Goal: Transaction & Acquisition: Purchase product/service

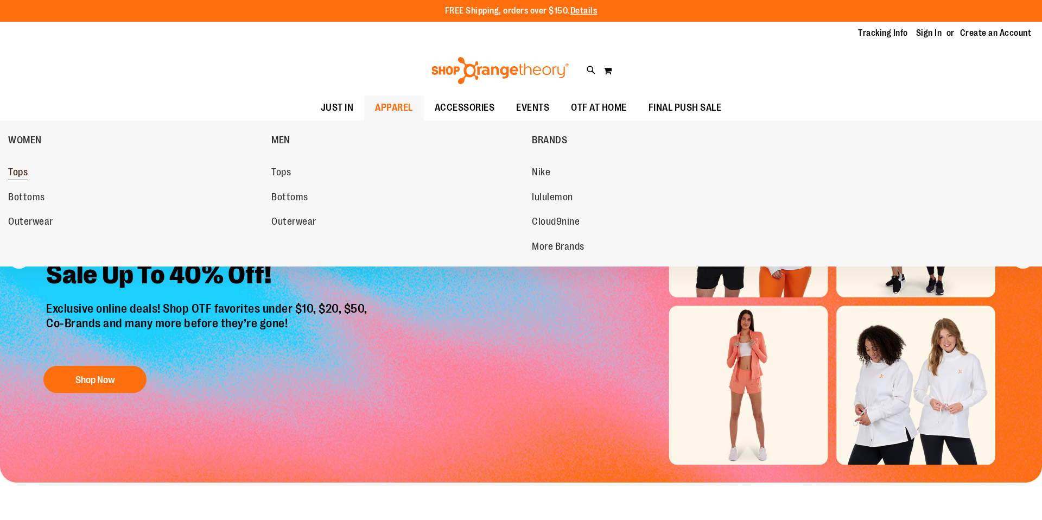
type input "**********"
click at [11, 174] on span "Tops" at bounding box center [18, 174] width 20 height 14
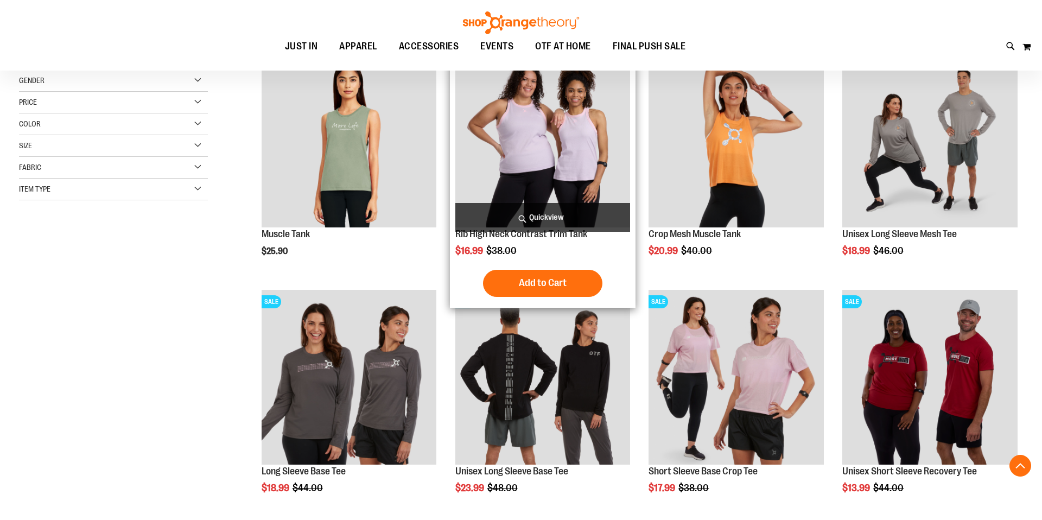
scroll to position [171, 0]
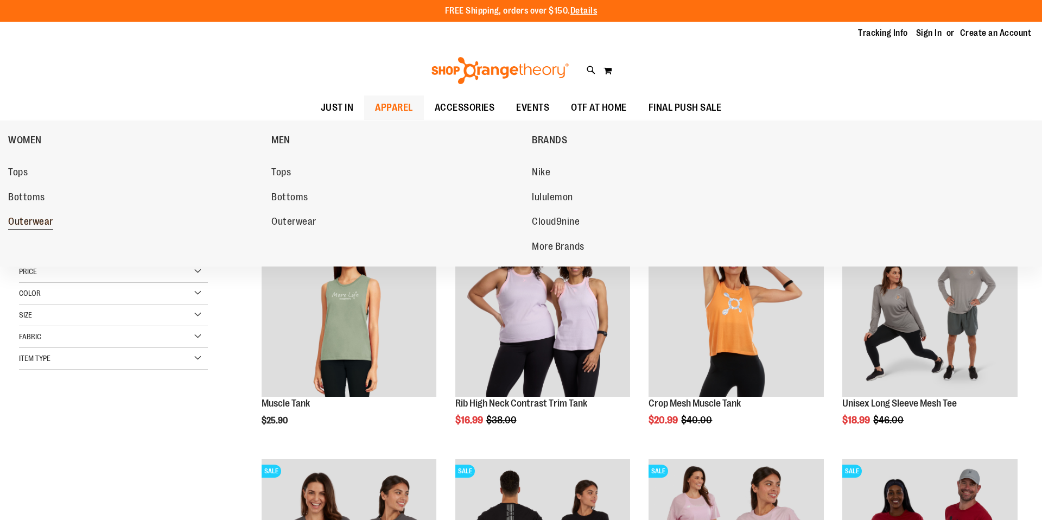
type input "**********"
click at [48, 223] on span "Outerwear" at bounding box center [30, 223] width 45 height 14
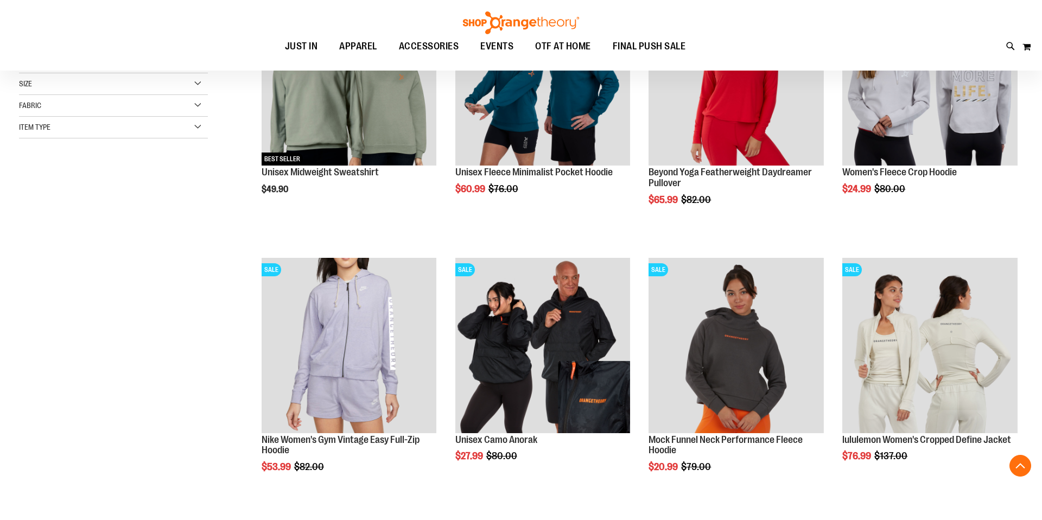
scroll to position [232, 0]
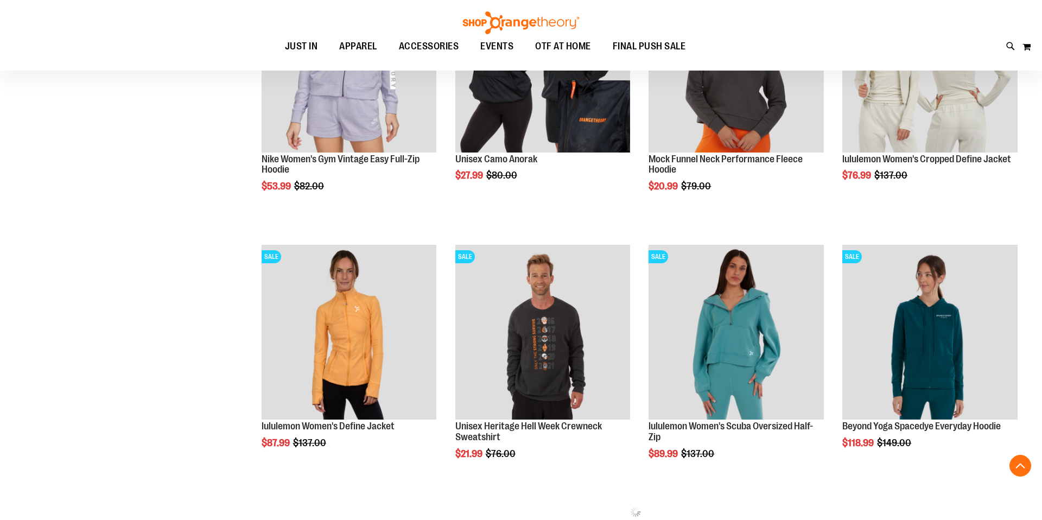
scroll to position [513, 0]
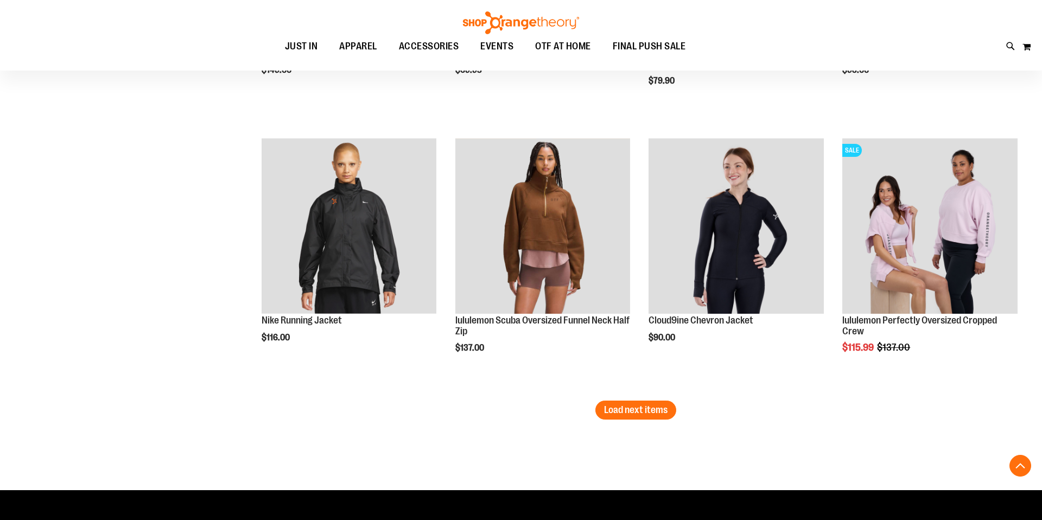
scroll to position [2221, 0]
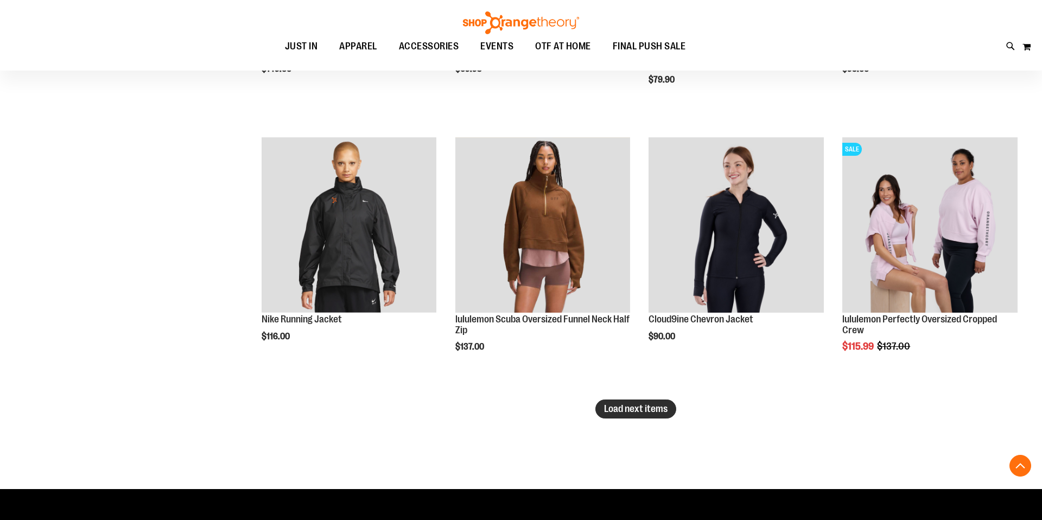
type input "**********"
click at [648, 406] on span "Load next items" at bounding box center [635, 408] width 63 height 11
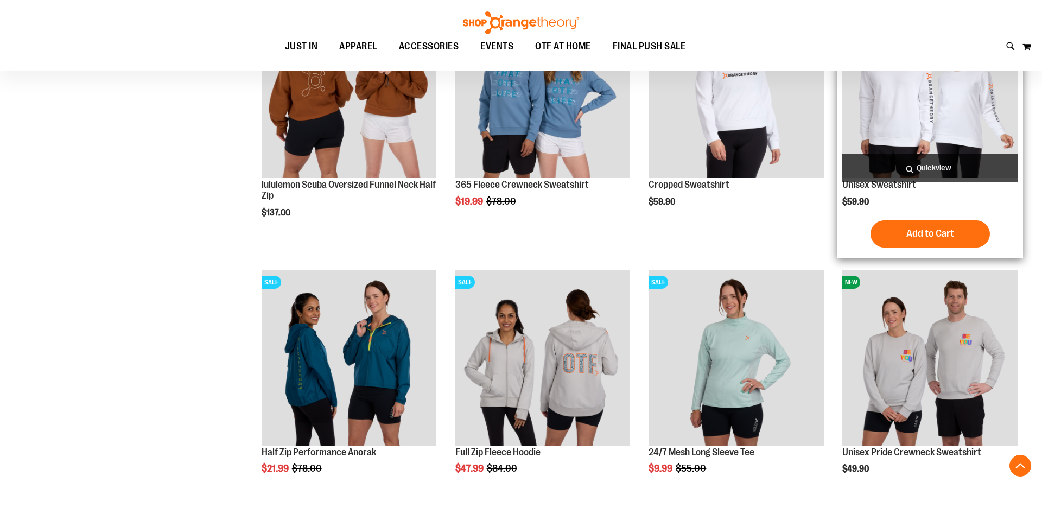
scroll to position [2891, 0]
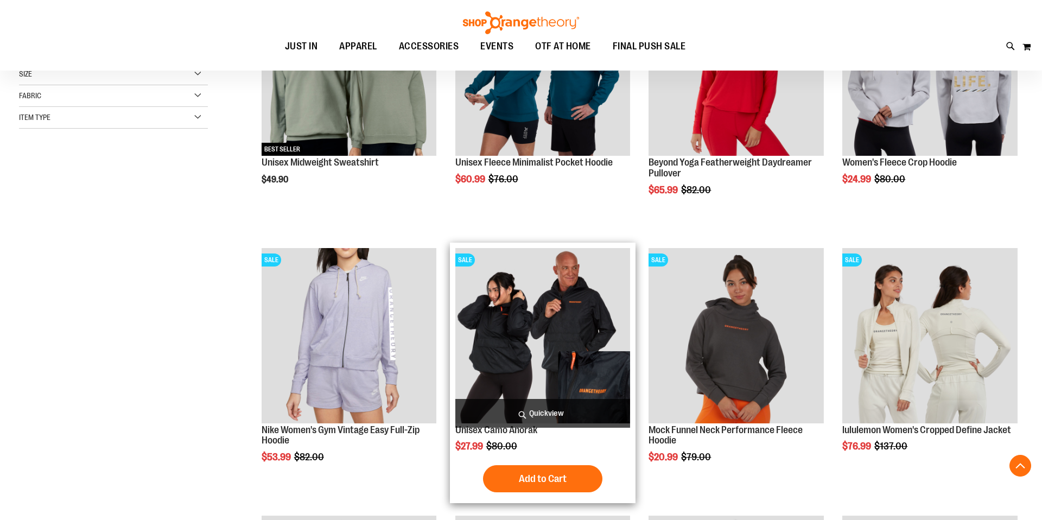
scroll to position [242, 0]
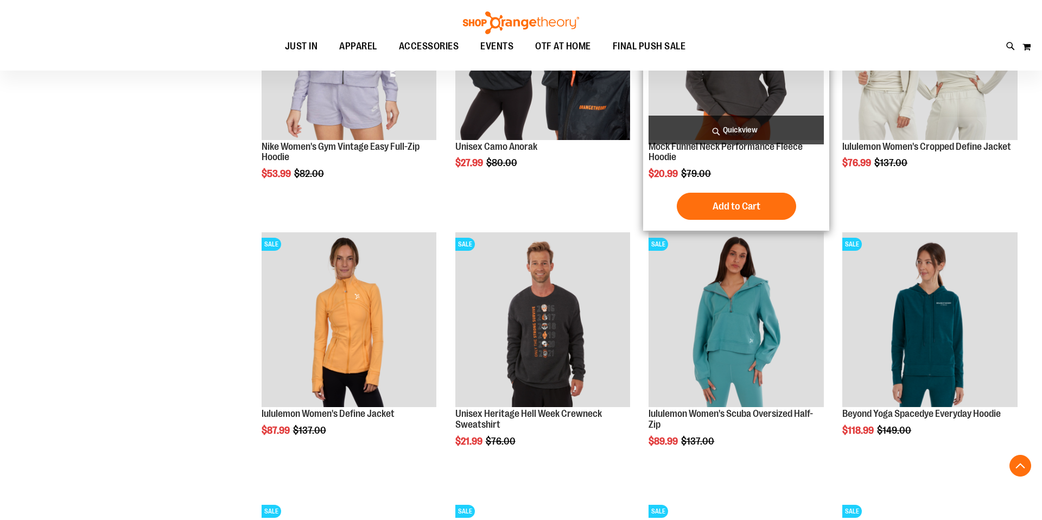
scroll to position [524, 0]
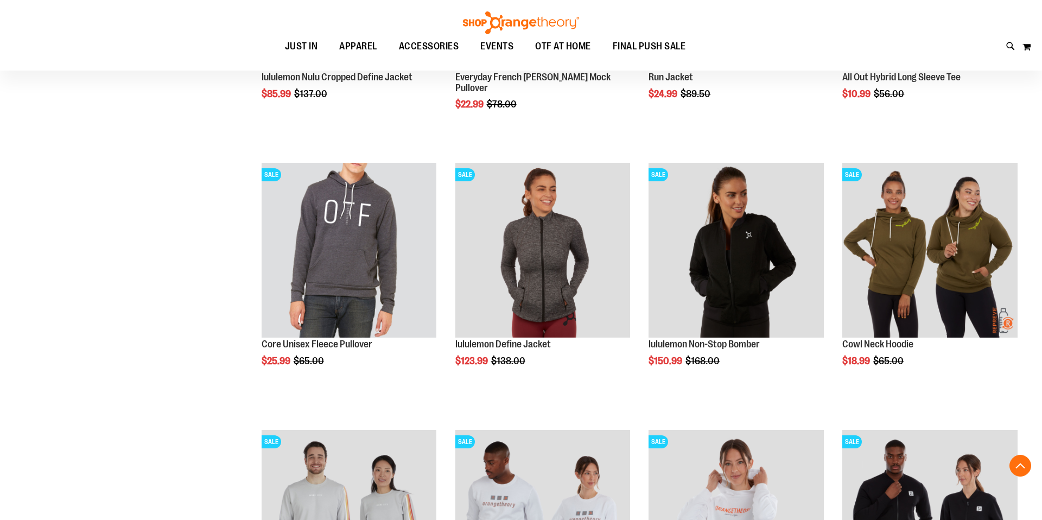
scroll to position [1128, 0]
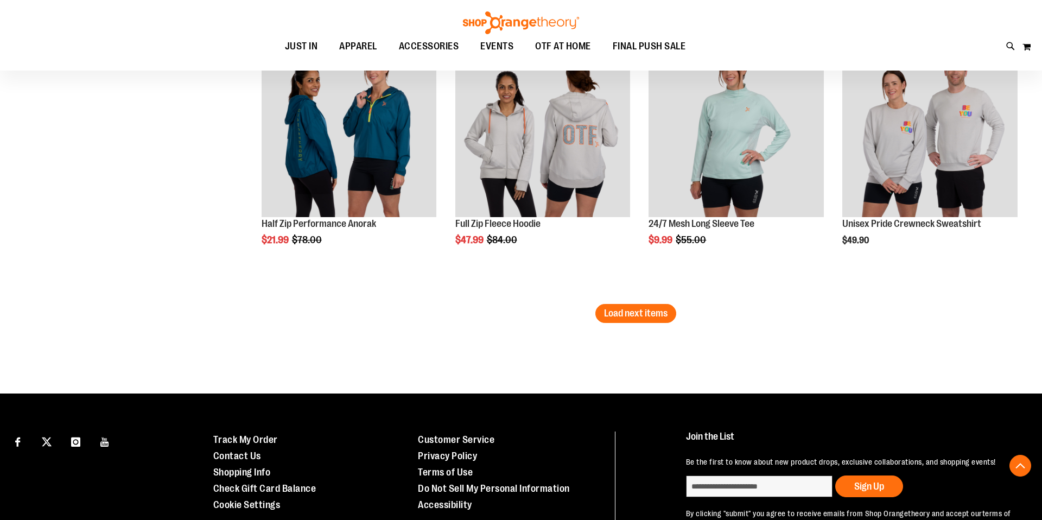
scroll to position [3091, 0]
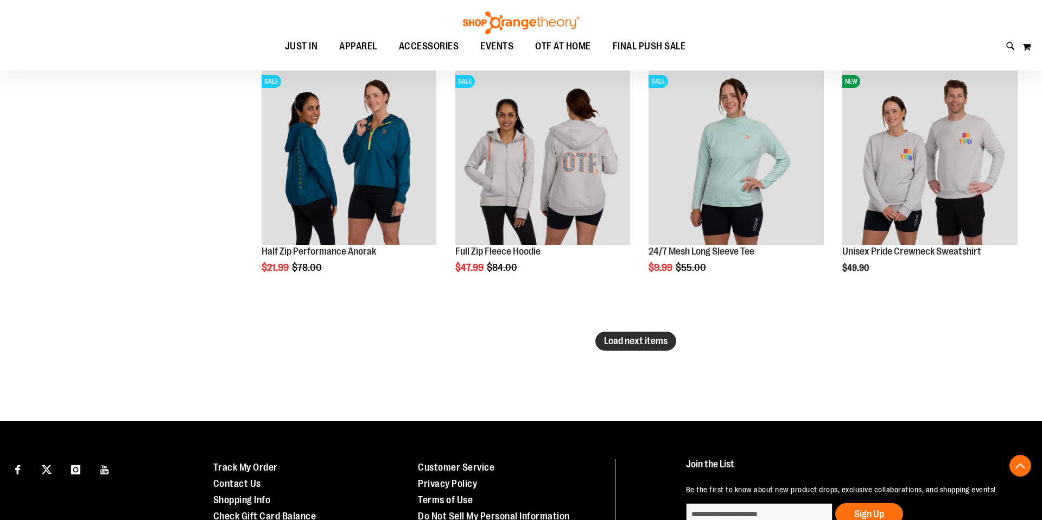
click at [667, 337] on span "Load next items" at bounding box center [635, 340] width 63 height 11
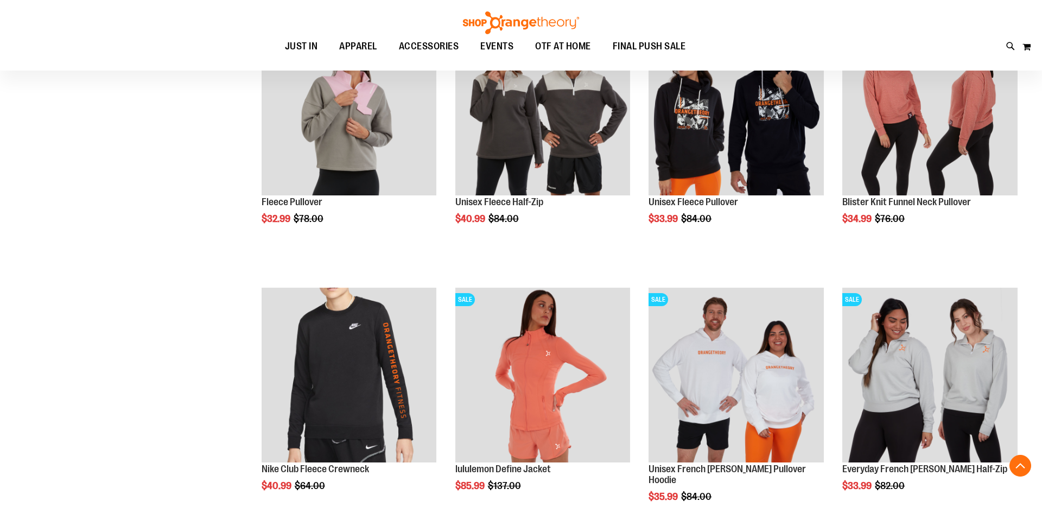
scroll to position [3676, 0]
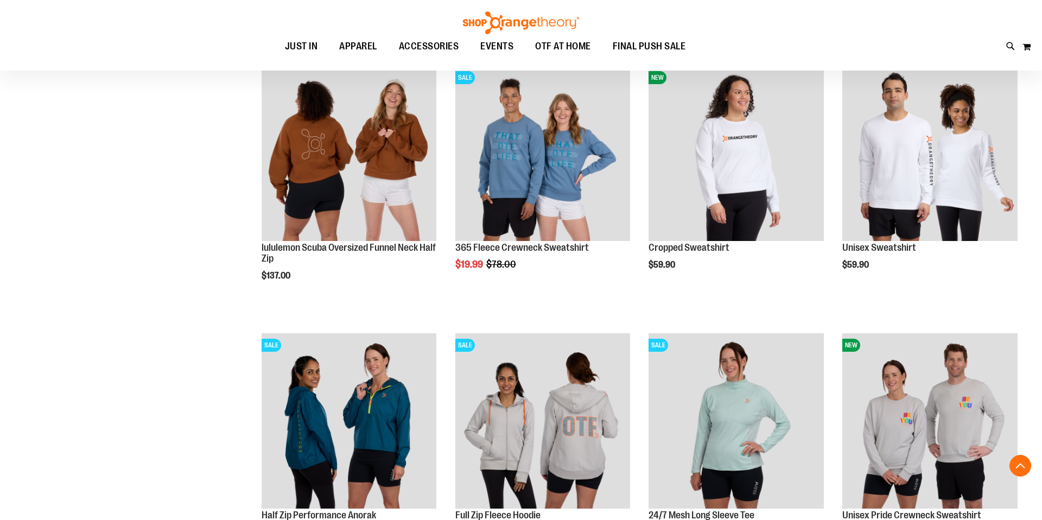
scroll to position [2822, 0]
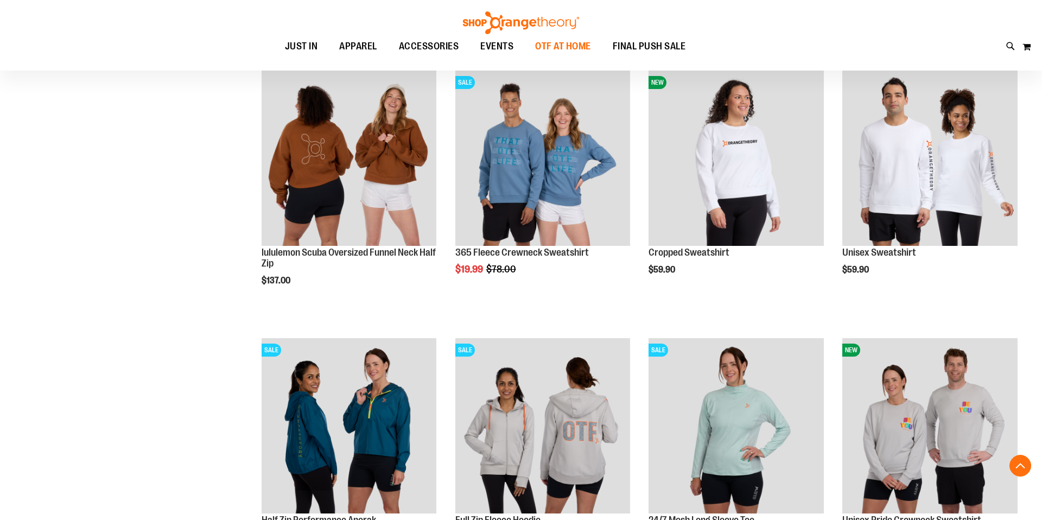
click at [577, 51] on span "OTF AT HOME" at bounding box center [563, 46] width 56 height 24
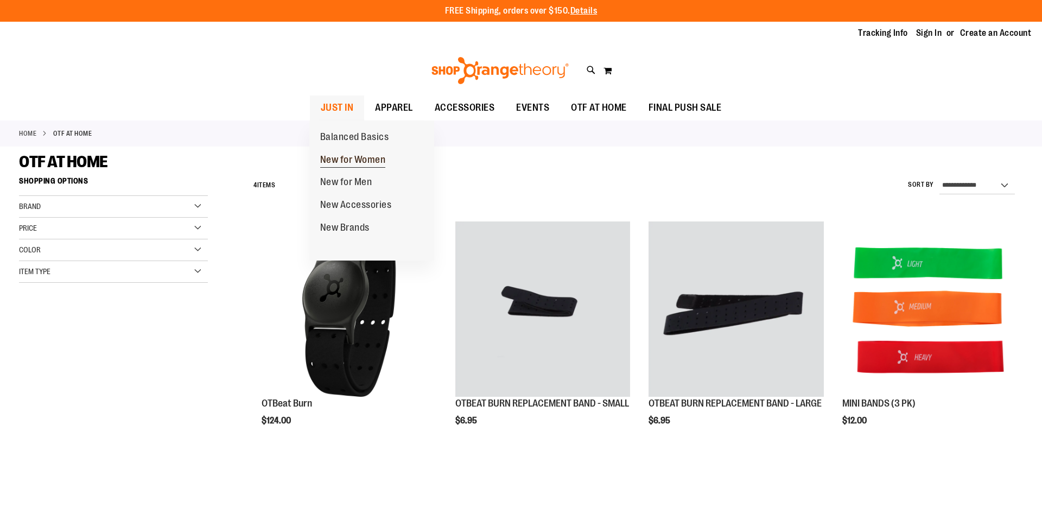
type input "**********"
click at [353, 152] on link "New for Women" at bounding box center [352, 160] width 87 height 23
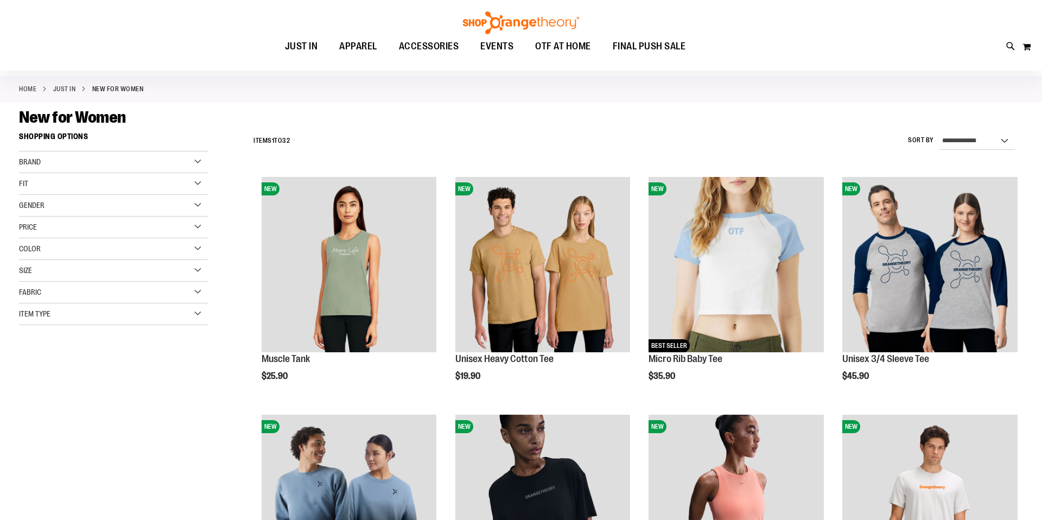
scroll to position [66, 0]
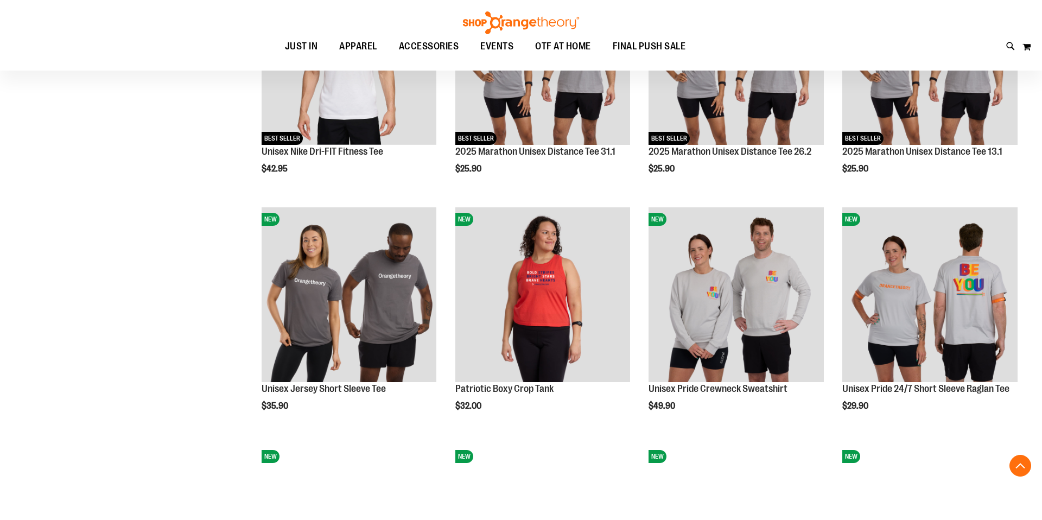
scroll to position [1432, 0]
